Goal: Task Accomplishment & Management: Manage account settings

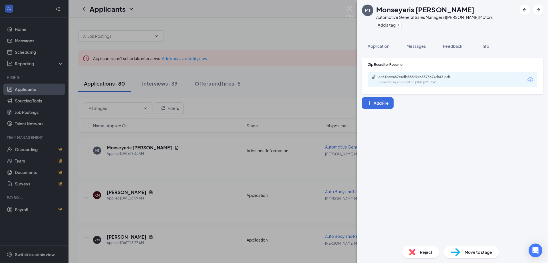
click at [292, 50] on div "MT Monseyaris [PERSON_NAME] Automotive General Sales Manager at [PERSON_NAME] M…" at bounding box center [274, 131] width 548 height 263
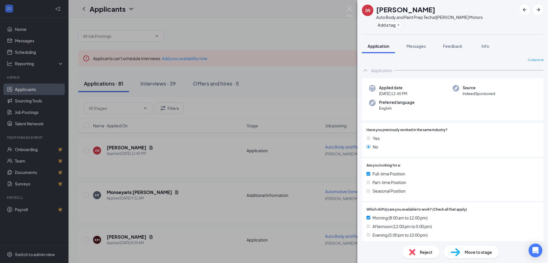
click at [277, 59] on div "JW Josiah Wendorf Auto Body and Paint Prep Tech at McCloskey Motors Add a tag A…" at bounding box center [274, 131] width 548 height 263
